Goal: Task Accomplishment & Management: Manage account settings

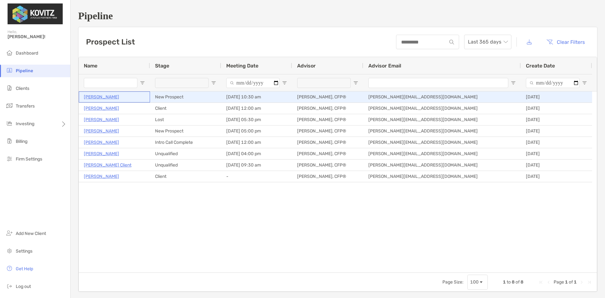
click at [97, 97] on p "[PERSON_NAME]" at bounding box center [101, 97] width 35 height 8
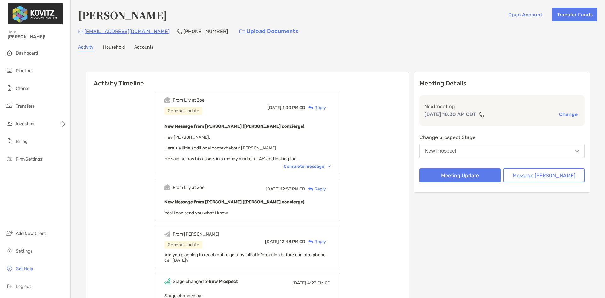
click at [322, 168] on div "Complete message" at bounding box center [307, 166] width 47 height 5
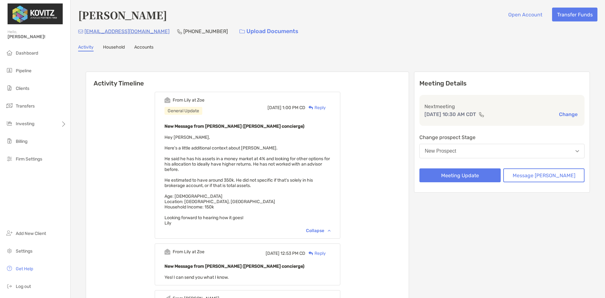
click at [467, 145] on button "New Prospect" at bounding box center [501, 151] width 165 height 14
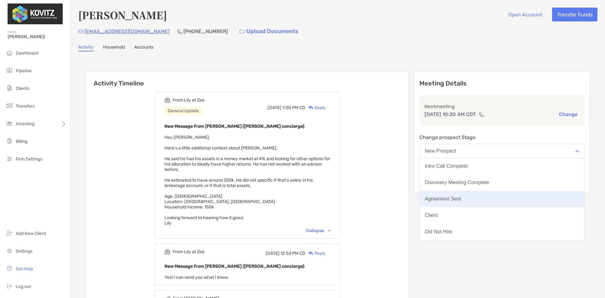
scroll to position [49, 0]
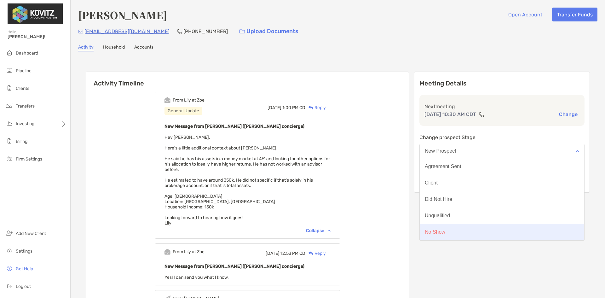
click at [453, 235] on button "No Show" at bounding box center [502, 232] width 164 height 16
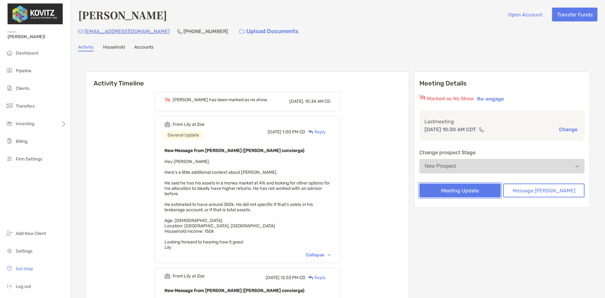
click at [490, 191] on button "Meeting Update" at bounding box center [459, 190] width 81 height 14
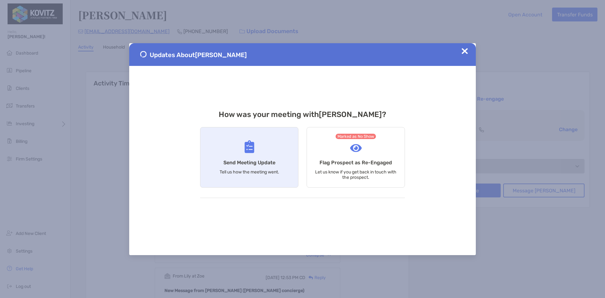
click at [250, 170] on p "Tell us how the meeting went." at bounding box center [250, 171] width 60 height 5
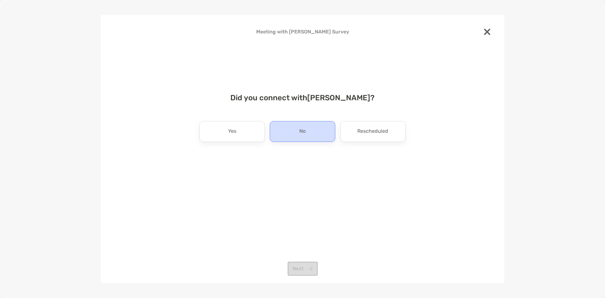
click at [311, 133] on div "No" at bounding box center [302, 131] width 65 height 21
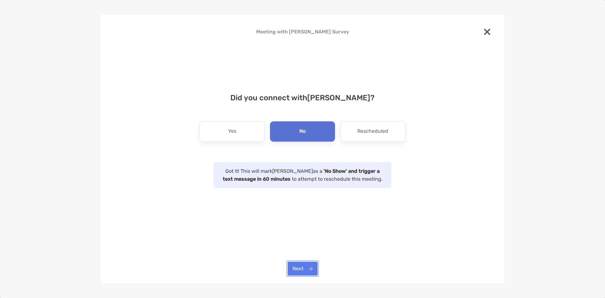
click at [299, 266] on button "Next" at bounding box center [303, 269] width 30 height 14
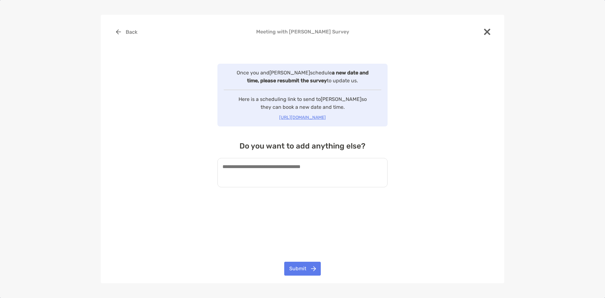
click at [273, 166] on textarea at bounding box center [302, 172] width 170 height 29
drag, startPoint x: 289, startPoint y: 164, endPoint x: 331, endPoint y: 168, distance: 42.5
click at [289, 164] on textarea at bounding box center [302, 172] width 170 height 29
type textarea "*"
type textarea "**********"
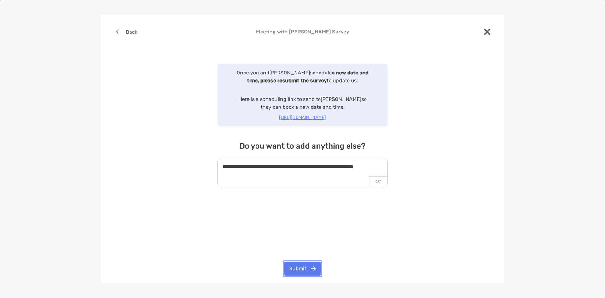
click at [302, 267] on button "Submit" at bounding box center [302, 269] width 37 height 14
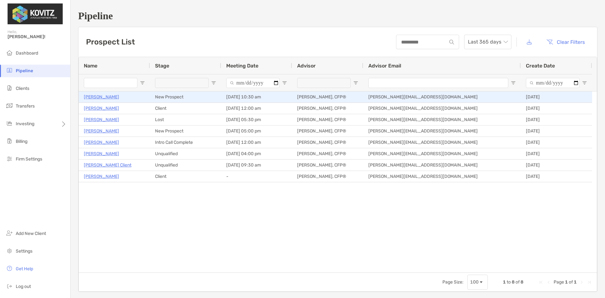
click at [95, 97] on p "[PERSON_NAME]" at bounding box center [101, 97] width 35 height 8
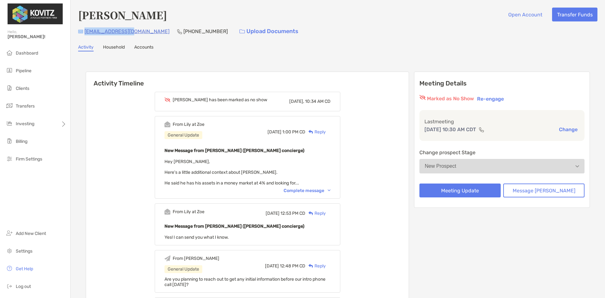
drag, startPoint x: 128, startPoint y: 32, endPoint x: 86, endPoint y: 38, distance: 43.1
click at [81, 33] on div "fltrx13@gmail.com (414) 687-7802 Upload Documents" at bounding box center [337, 32] width 519 height 14
copy div "fltrx13@gmail.com"
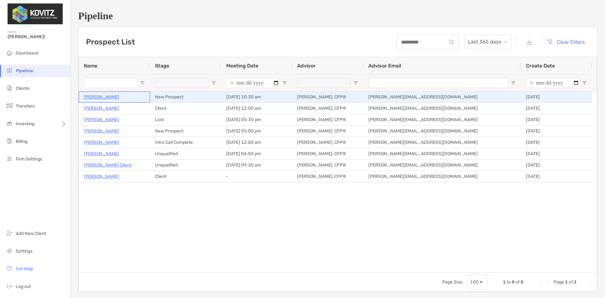
click at [97, 96] on p "[PERSON_NAME]" at bounding box center [101, 97] width 35 height 8
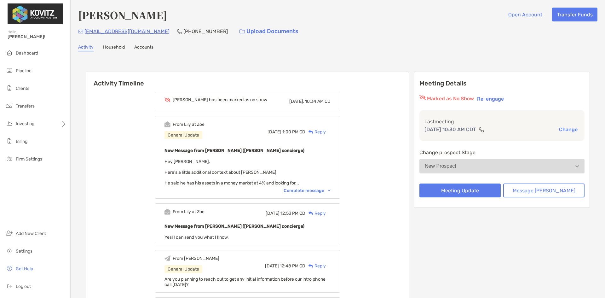
click at [314, 189] on div "Complete message" at bounding box center [307, 190] width 47 height 5
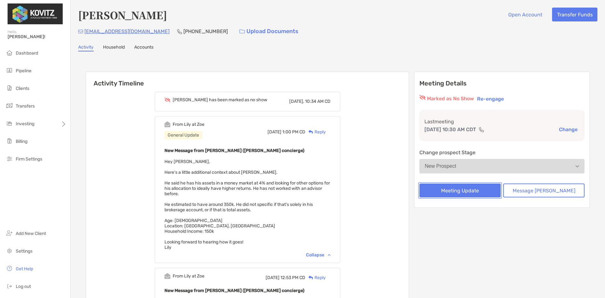
click at [474, 188] on button "Meeting Update" at bounding box center [459, 190] width 81 height 14
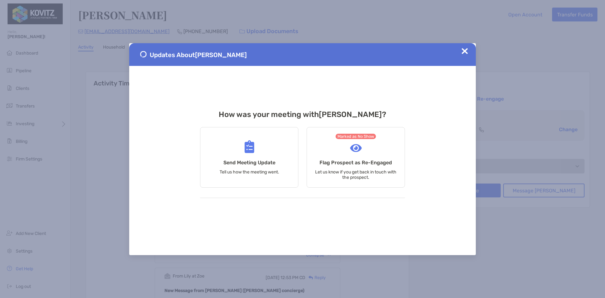
click at [465, 50] on img at bounding box center [465, 51] width 6 height 6
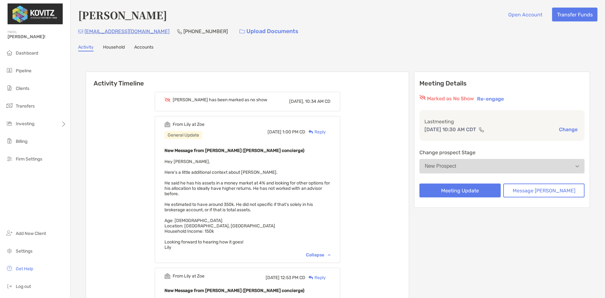
click at [461, 159] on button "New Prospect" at bounding box center [501, 166] width 165 height 14
click at [506, 97] on button "Re-engage" at bounding box center [490, 99] width 31 height 8
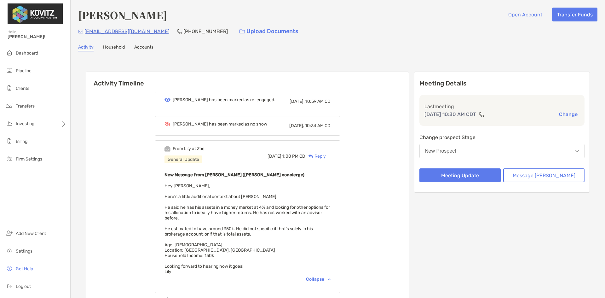
click at [465, 145] on button "New Prospect" at bounding box center [501, 151] width 165 height 14
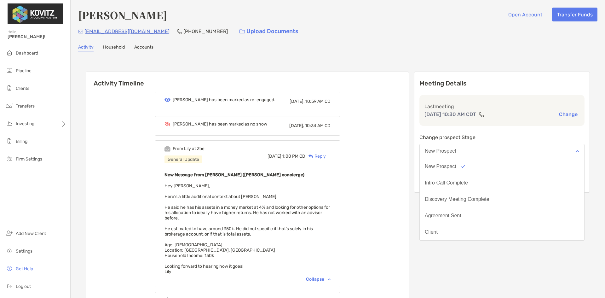
click at [461, 181] on div "Intro Call Complete" at bounding box center [446, 183] width 43 height 6
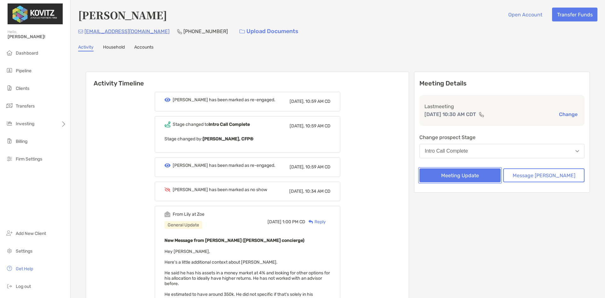
click at [473, 177] on button "Meeting Update" at bounding box center [459, 175] width 81 height 14
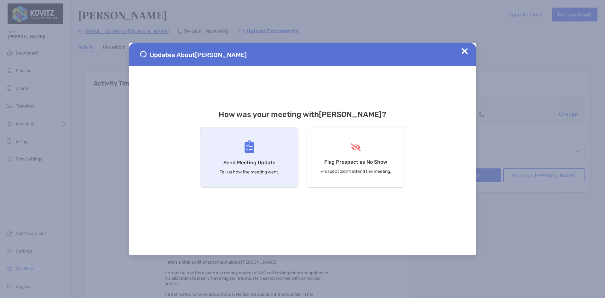
click at [248, 153] on img at bounding box center [250, 146] width 10 height 13
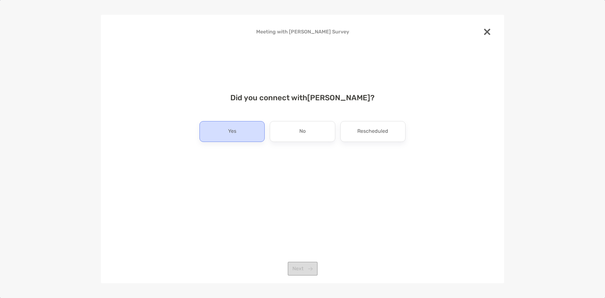
click at [221, 128] on div "Yes" at bounding box center [231, 131] width 65 height 21
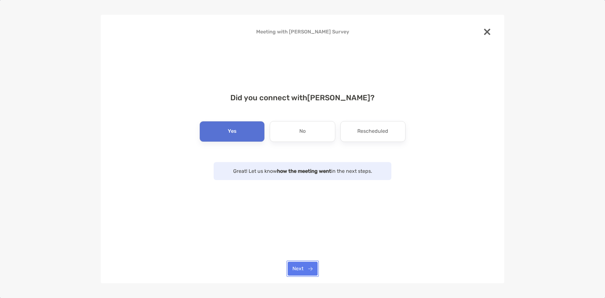
click at [297, 267] on button "Next" at bounding box center [303, 269] width 30 height 14
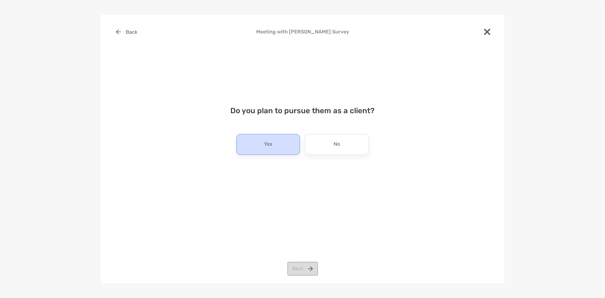
click at [264, 141] on p "Yes" at bounding box center [268, 144] width 8 height 10
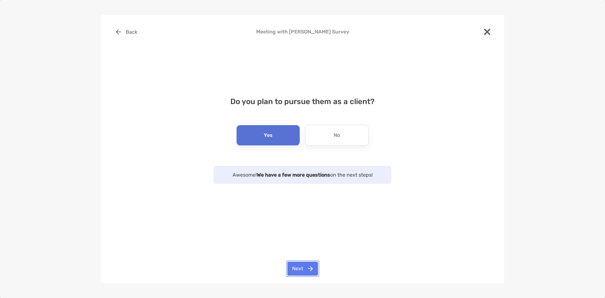
click at [299, 270] on button "Next" at bounding box center [302, 269] width 31 height 14
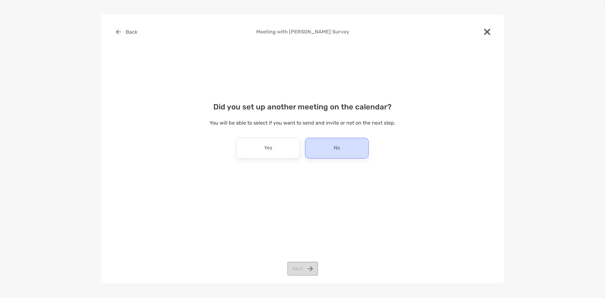
click at [342, 150] on div "No" at bounding box center [337, 148] width 64 height 21
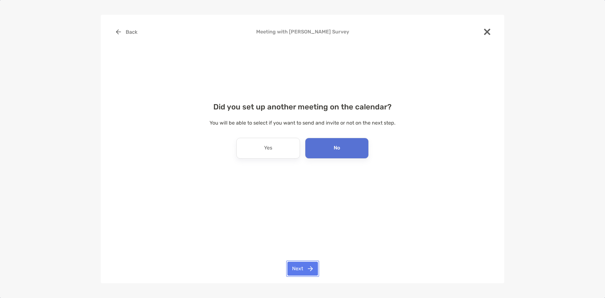
click at [300, 269] on button "Next" at bounding box center [302, 269] width 31 height 14
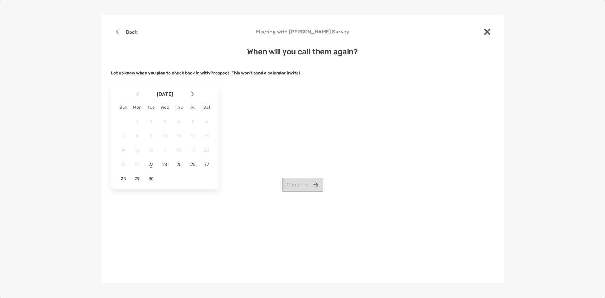
click at [151, 178] on div "Continue" at bounding box center [302, 185] width 383 height 14
click at [192, 92] on img at bounding box center [192, 93] width 3 height 5
click at [135, 93] on div at bounding box center [135, 94] width 11 height 14
click at [151, 176] on span "30" at bounding box center [151, 178] width 11 height 5
click at [313, 182] on button "Continue" at bounding box center [302, 185] width 41 height 14
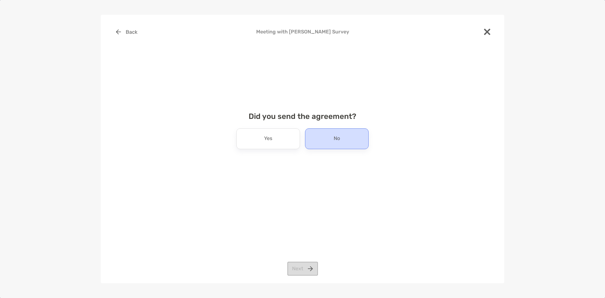
click at [335, 143] on p "No" at bounding box center [337, 139] width 6 height 10
click at [300, 267] on button "Next" at bounding box center [302, 269] width 31 height 14
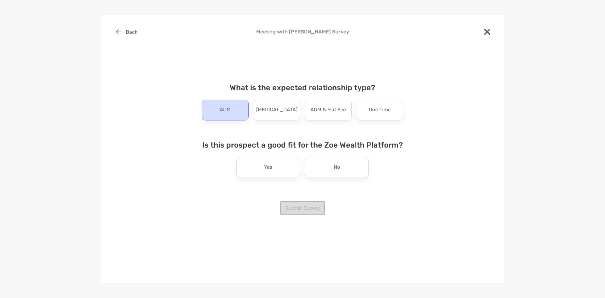
click at [226, 106] on p "AUM" at bounding box center [225, 110] width 11 height 10
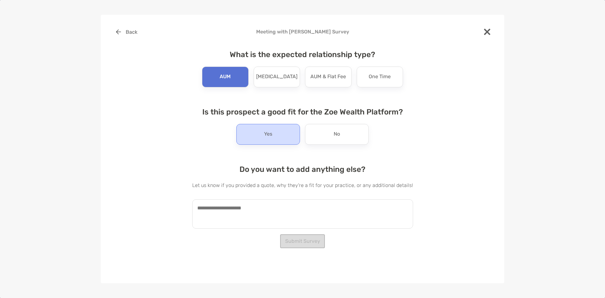
click at [268, 133] on p "Yes" at bounding box center [268, 134] width 8 height 10
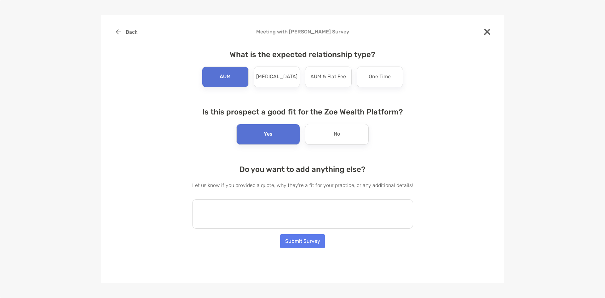
click at [245, 215] on textarea at bounding box center [302, 213] width 221 height 29
click at [257, 216] on textarea at bounding box center [302, 213] width 221 height 29
click at [256, 216] on textarea at bounding box center [302, 213] width 221 height 29
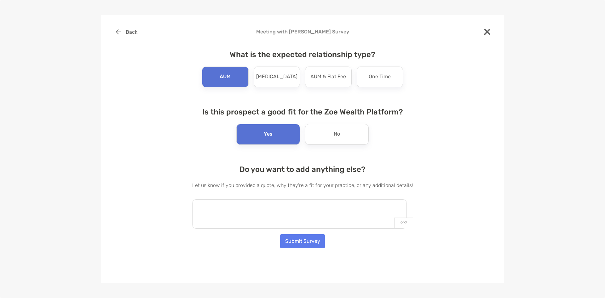
paste textarea "**********"
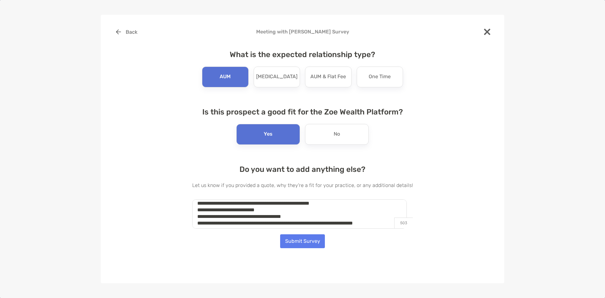
scroll to position [0, 0]
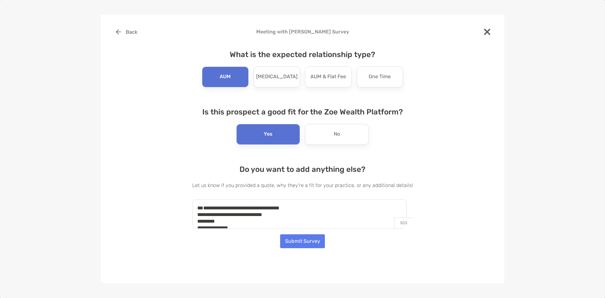
click at [223, 223] on textarea "**********" at bounding box center [299, 213] width 215 height 29
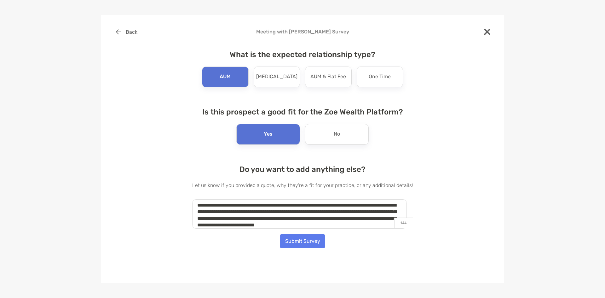
scroll to position [9, 0]
type textarea "**********"
click at [304, 237] on button "Submit Survey" at bounding box center [302, 241] width 45 height 14
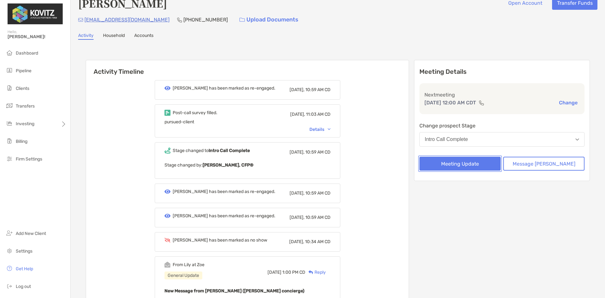
scroll to position [0, 0]
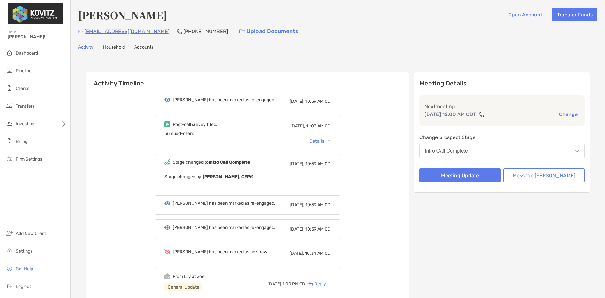
click at [139, 45] on link "Accounts" at bounding box center [143, 47] width 19 height 7
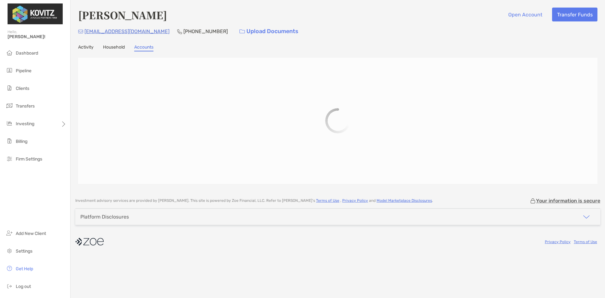
click at [110, 47] on link "Household" at bounding box center [114, 47] width 22 height 7
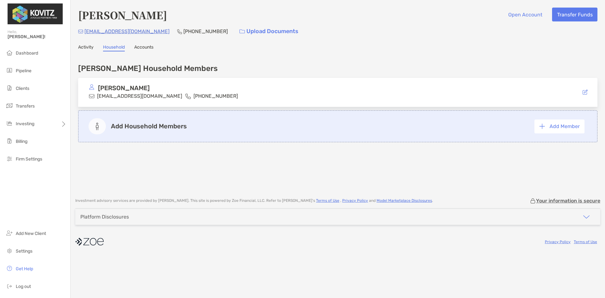
click at [82, 47] on link "Activity" at bounding box center [85, 47] width 15 height 7
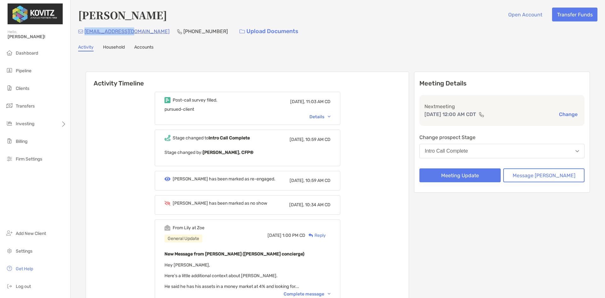
drag, startPoint x: 130, startPoint y: 32, endPoint x: 103, endPoint y: 50, distance: 32.6
click at [84, 34] on div "fltrx13@gmail.com (414) 687-7802 Upload Documents" at bounding box center [337, 32] width 519 height 14
copy p "[EMAIL_ADDRESS][DOMAIN_NAME]"
click at [130, 36] on div "fltrx13@gmail.com (414) 687-7802 Upload Documents" at bounding box center [337, 32] width 519 height 14
drag, startPoint x: 129, startPoint y: 32, endPoint x: 84, endPoint y: 33, distance: 44.1
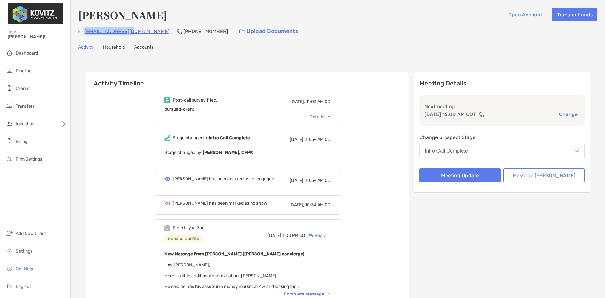
click at [84, 33] on div "fltrx13@gmail.com (414) 687-7802 Upload Documents" at bounding box center [337, 32] width 519 height 14
copy p "[EMAIL_ADDRESS][DOMAIN_NAME]"
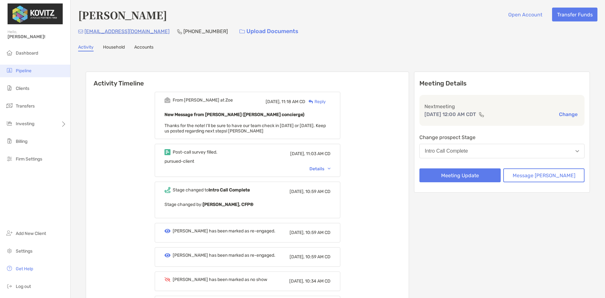
click at [23, 70] on span "Pipeline" at bounding box center [24, 70] width 16 height 5
